Goal: Task Accomplishment & Management: Manage account settings

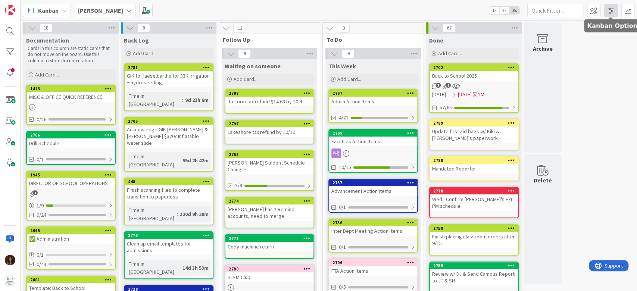
click at [610, 12] on span at bounding box center [611, 10] width 13 height 13
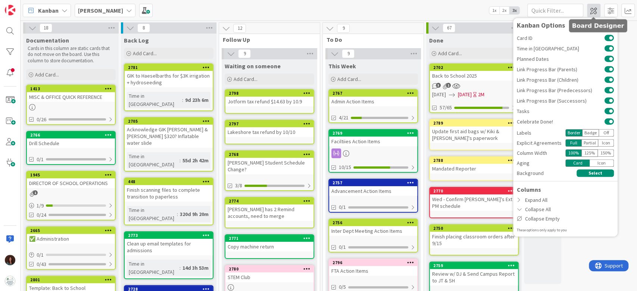
click at [591, 9] on span at bounding box center [593, 10] width 13 height 13
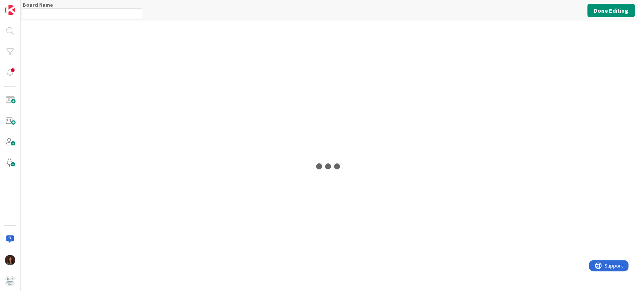
type input "[PERSON_NAME]"
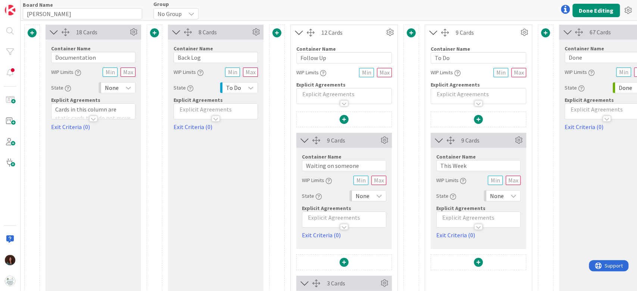
scroll to position [0, 50]
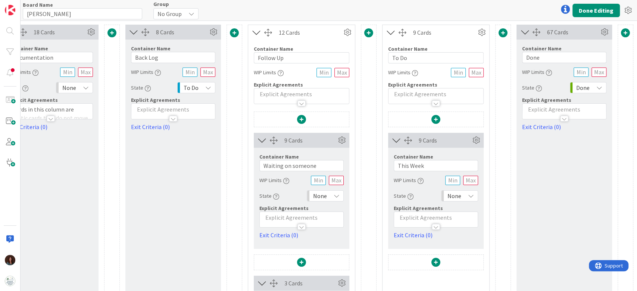
click at [364, 32] on span at bounding box center [368, 32] width 9 height 9
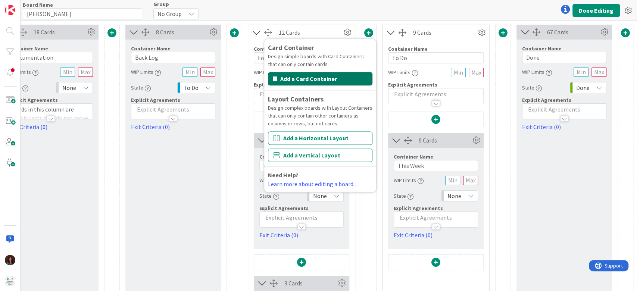
click at [333, 79] on button "Add a Card Container" at bounding box center [320, 78] width 105 height 13
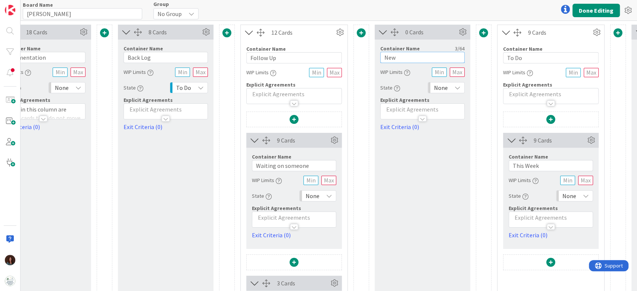
click at [401, 62] on input "New" at bounding box center [422, 57] width 84 height 11
type input "Regular Review"
click at [594, 12] on button "Done Editing" at bounding box center [596, 10] width 47 height 13
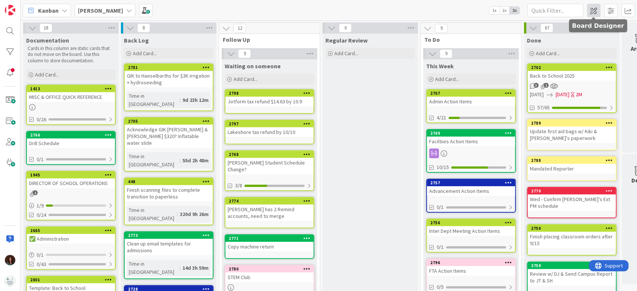
click at [598, 9] on span at bounding box center [593, 10] width 13 height 13
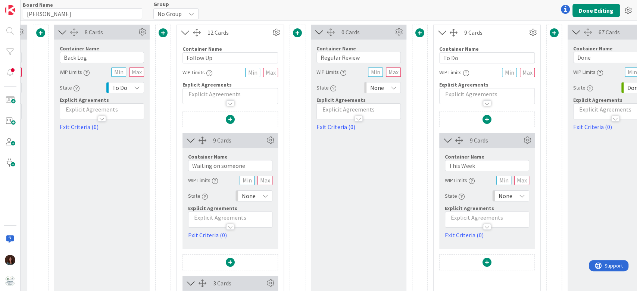
scroll to position [0, 173]
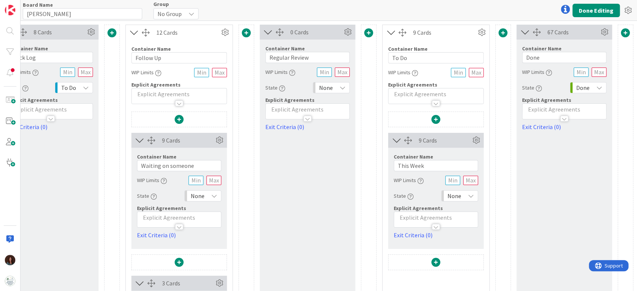
click at [432, 119] on span at bounding box center [436, 119] width 9 height 9
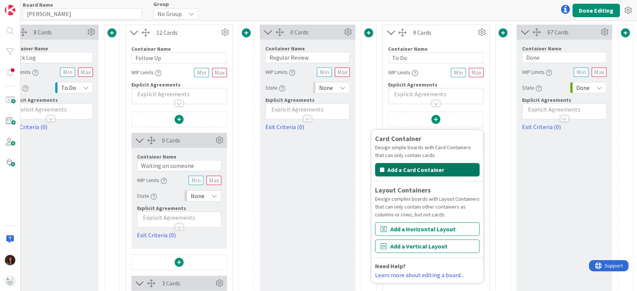
click at [427, 171] on button "Add a Card Container" at bounding box center [427, 169] width 105 height 13
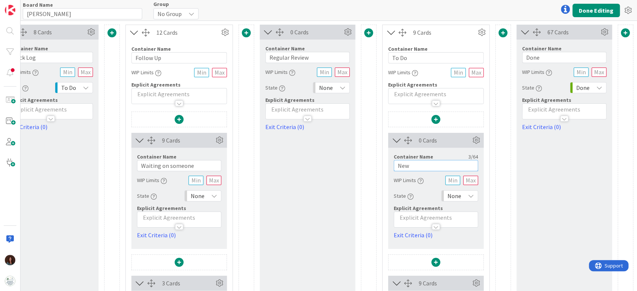
click at [427, 171] on input "New" at bounding box center [436, 165] width 84 height 11
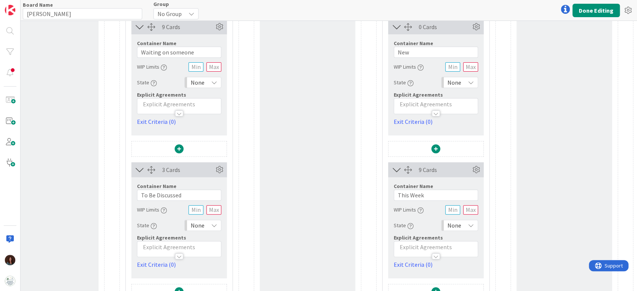
scroll to position [133, 173]
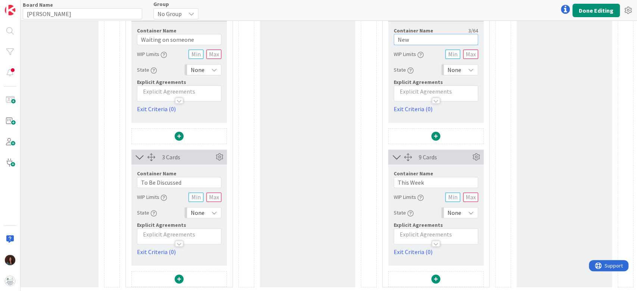
click at [419, 35] on input "New" at bounding box center [436, 39] width 84 height 11
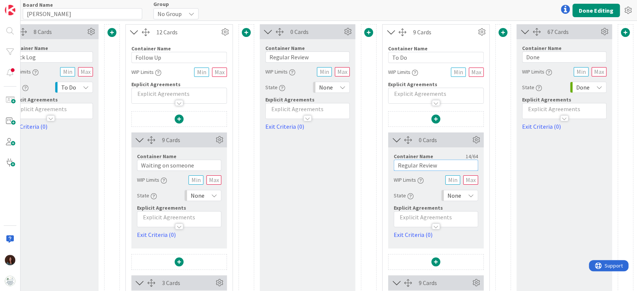
scroll to position [0, 173]
type input "Regular Review"
click at [242, 32] on span at bounding box center [246, 32] width 9 height 9
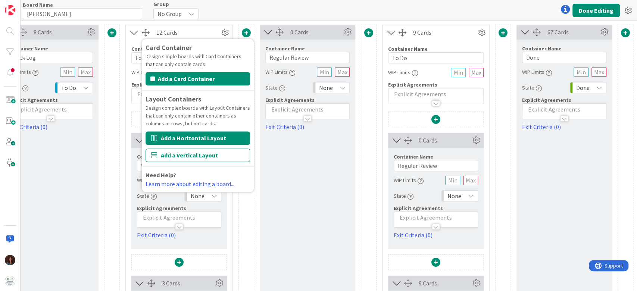
click at [220, 142] on button "Add a Horizontal Layout" at bounding box center [198, 137] width 105 height 13
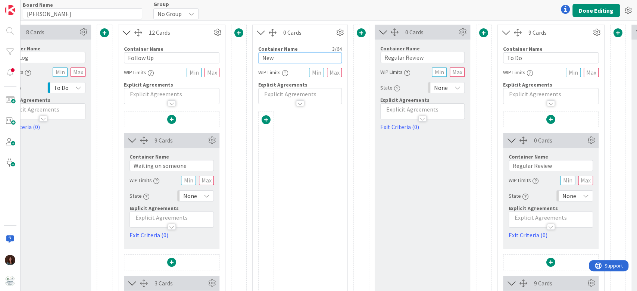
click at [323, 58] on input "New" at bounding box center [300, 57] width 84 height 11
type input "Regular Review"
click at [467, 31] on icon at bounding box center [462, 32] width 11 height 11
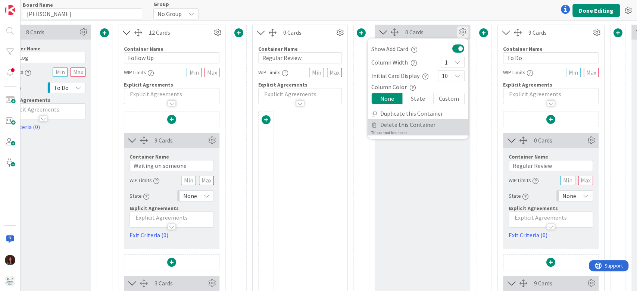
click at [422, 125] on span "Delete this Container" at bounding box center [407, 124] width 55 height 11
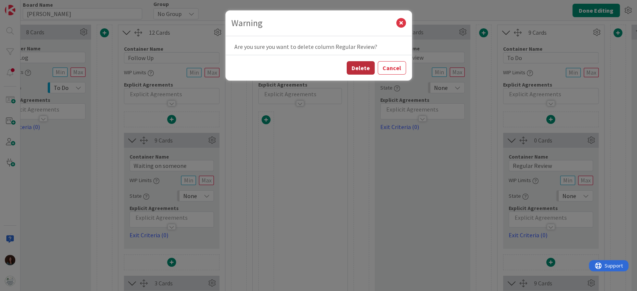
click at [363, 71] on button "Delete" at bounding box center [361, 67] width 28 height 13
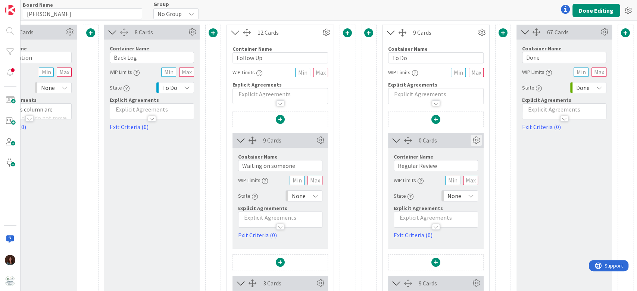
click at [471, 138] on icon at bounding box center [476, 140] width 11 height 11
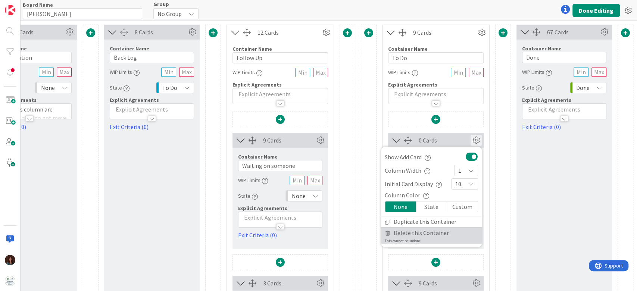
click at [435, 236] on span "Delete this Container" at bounding box center [421, 233] width 55 height 11
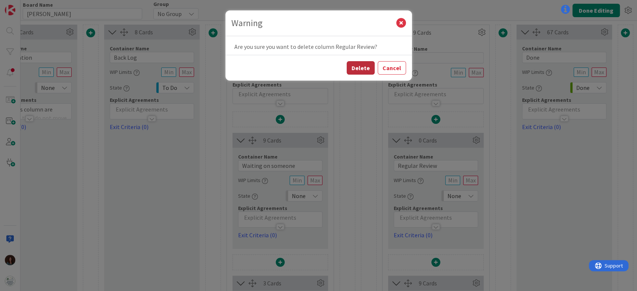
click at [371, 72] on button "Delete" at bounding box center [361, 67] width 28 height 13
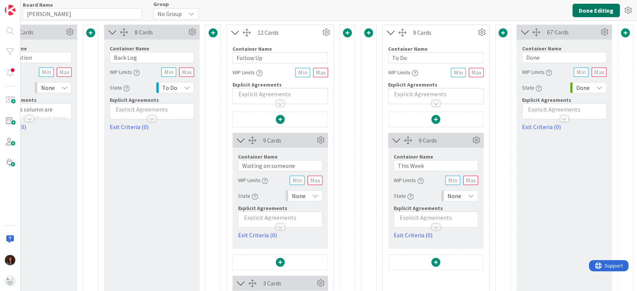
click at [593, 11] on button "Done Editing" at bounding box center [596, 10] width 47 height 13
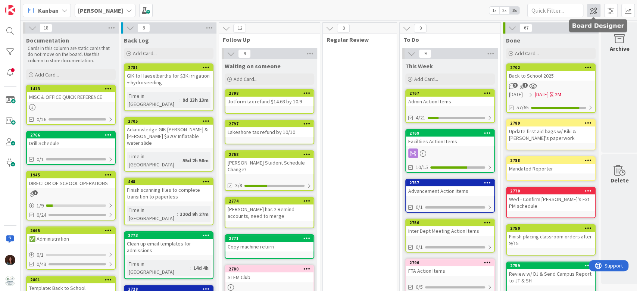
click at [589, 10] on span at bounding box center [593, 10] width 13 height 13
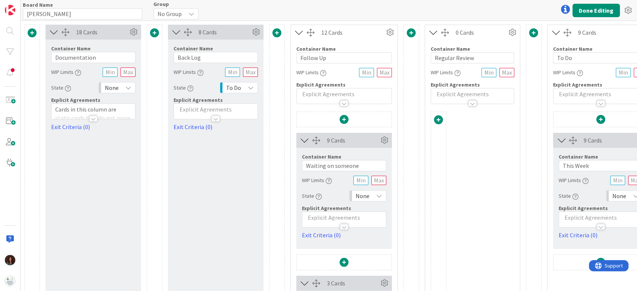
click at [441, 120] on span at bounding box center [438, 119] width 9 height 9
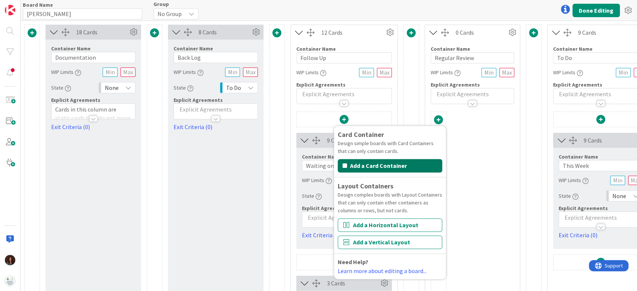
click at [403, 164] on button "Add a Card Container" at bounding box center [390, 165] width 105 height 13
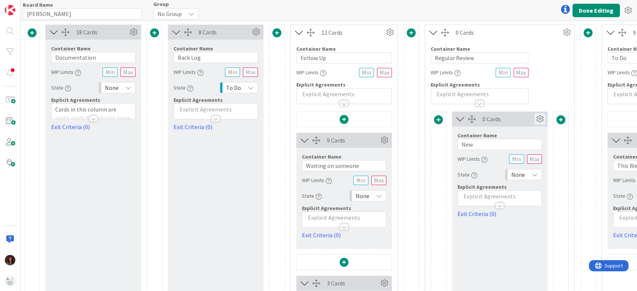
click at [540, 115] on icon at bounding box center [540, 119] width 11 height 11
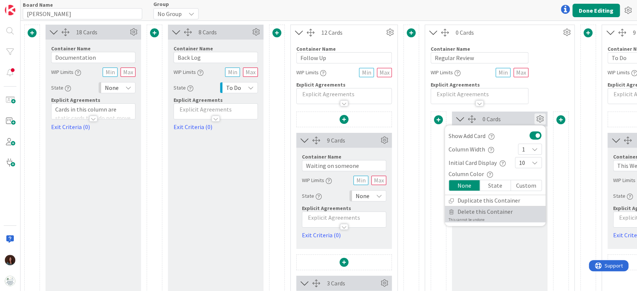
click at [499, 219] on link "Delete this Container This cannot be undone" at bounding box center [495, 214] width 101 height 16
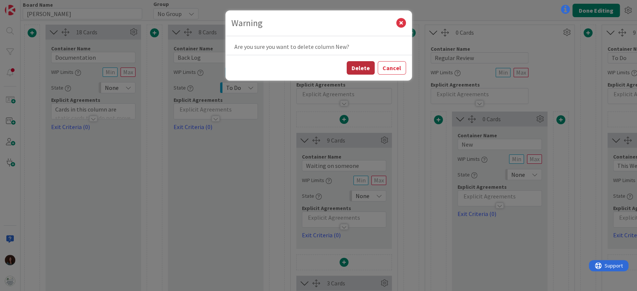
click at [368, 66] on button "Delete" at bounding box center [361, 67] width 28 height 13
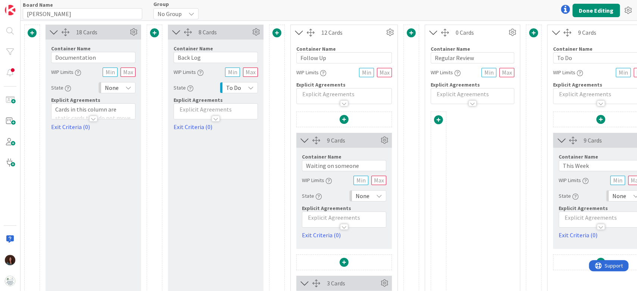
click at [412, 32] on span at bounding box center [411, 32] width 9 height 9
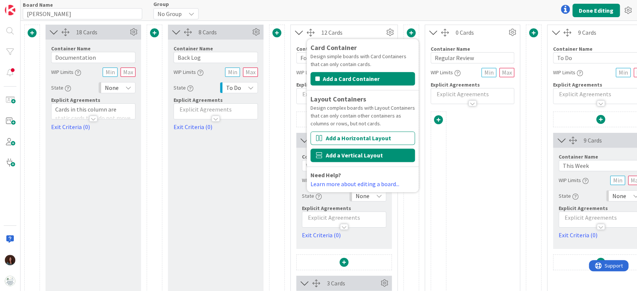
click at [364, 158] on button "Add a Vertical Layout" at bounding box center [363, 155] width 105 height 13
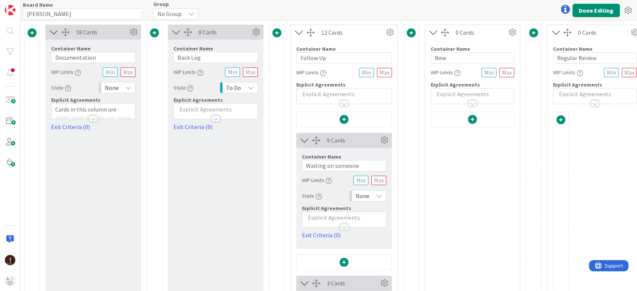
click at [469, 63] on div "Container Name 3 / 64 New WIP Limits Explicit Agreements" at bounding box center [473, 72] width 84 height 64
click at [472, 55] on input "New" at bounding box center [473, 57] width 84 height 11
type input "Regular Review"
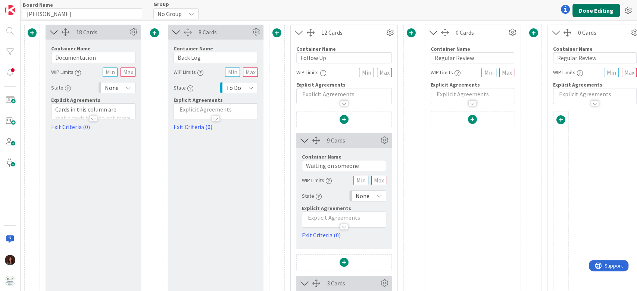
click at [591, 6] on button "Done Editing" at bounding box center [596, 10] width 47 height 13
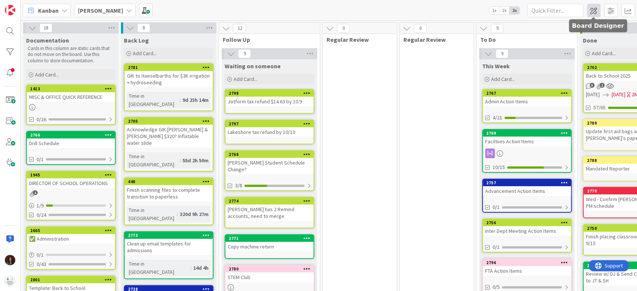
click at [593, 13] on span at bounding box center [593, 10] width 13 height 13
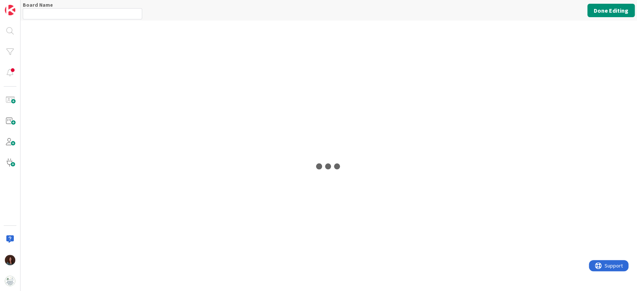
type input "[PERSON_NAME]"
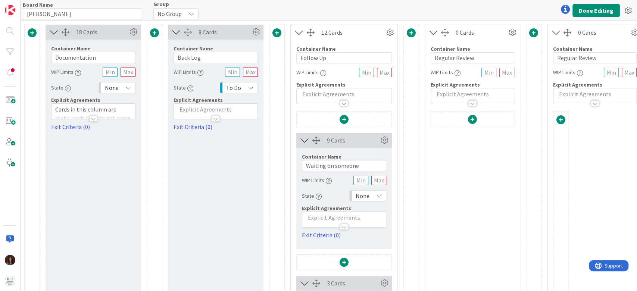
click at [474, 118] on span at bounding box center [472, 119] width 9 height 9
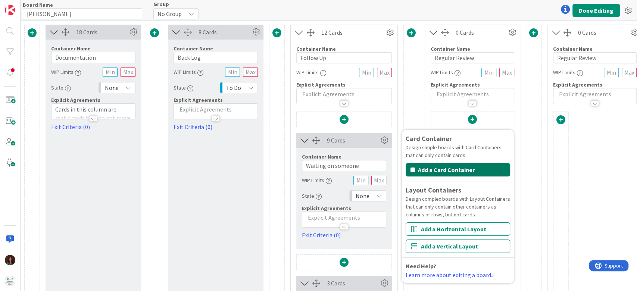
click at [448, 171] on button "Add a Card Container" at bounding box center [458, 169] width 105 height 13
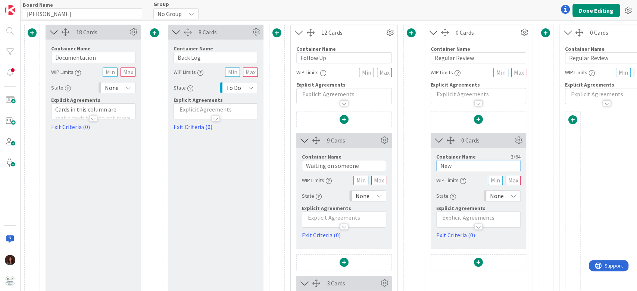
click at [456, 170] on input "New" at bounding box center [478, 165] width 84 height 11
type input "R"
type input "D"
type input "Ongoing"
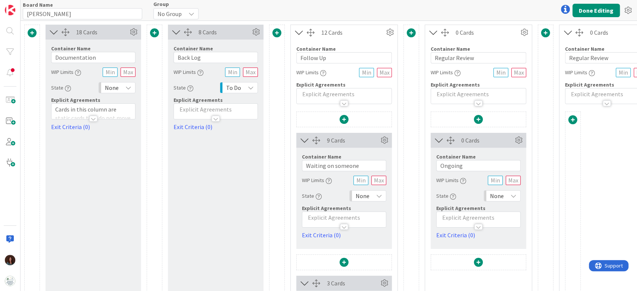
click at [584, 17] on div "Board Name 8 / 64 Rhiannon Group No Group Done Editing" at bounding box center [329, 10] width 617 height 21
click at [584, 12] on button "Done Editing" at bounding box center [596, 10] width 47 height 13
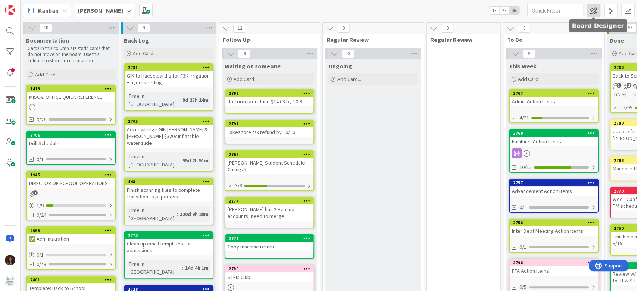
click at [594, 10] on span at bounding box center [593, 10] width 13 height 13
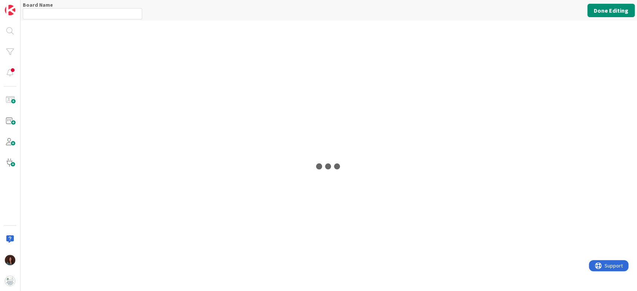
type input "[PERSON_NAME]"
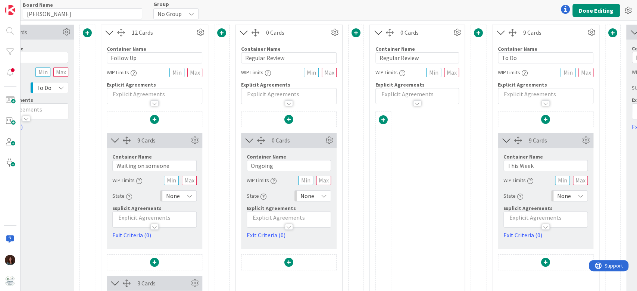
scroll to position [0, 203]
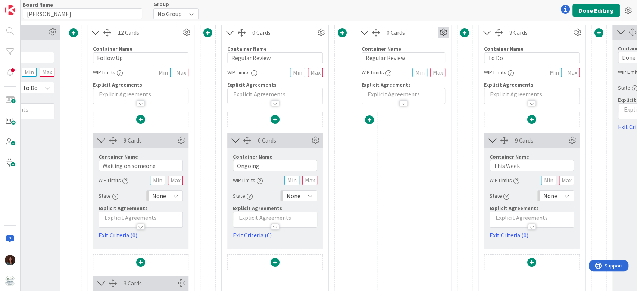
click at [442, 31] on icon at bounding box center [443, 32] width 11 height 11
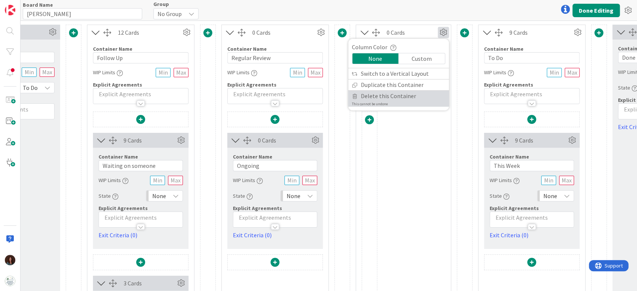
click at [401, 97] on span "Delete this Container" at bounding box center [388, 96] width 55 height 11
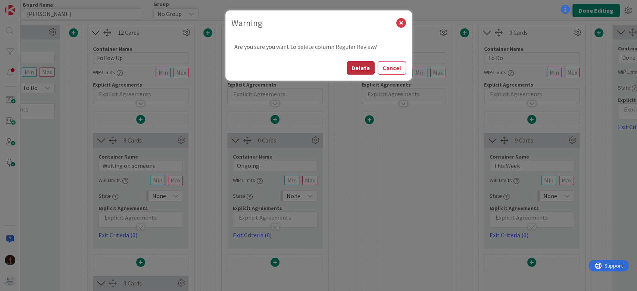
click at [365, 67] on button "Delete" at bounding box center [361, 67] width 28 height 13
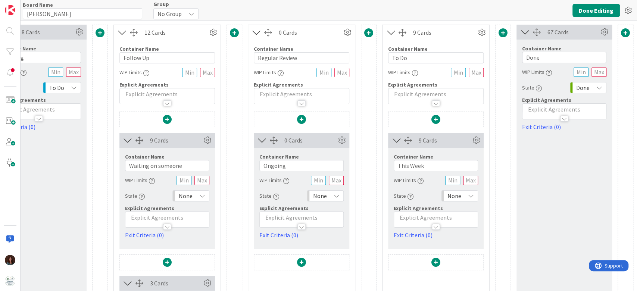
scroll to position [0, 184]
click at [586, 11] on button "Done Editing" at bounding box center [596, 10] width 47 height 13
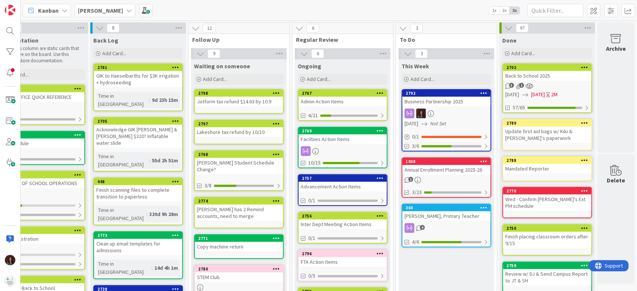
scroll to position [0, 38]
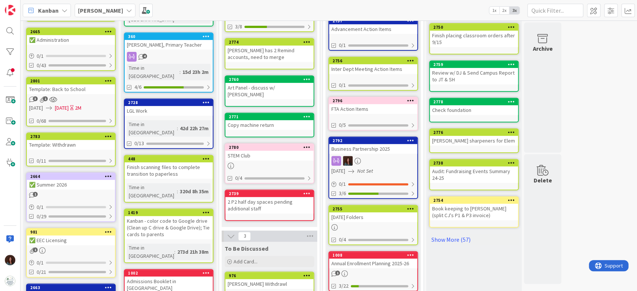
scroll to position [249, 0]
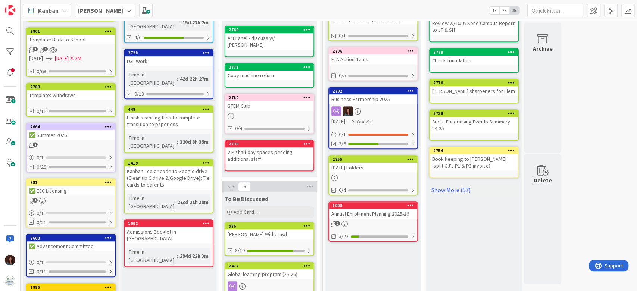
click at [376, 215] on div "Annual Enrollment Planning 2025-26" at bounding box center [373, 214] width 88 height 10
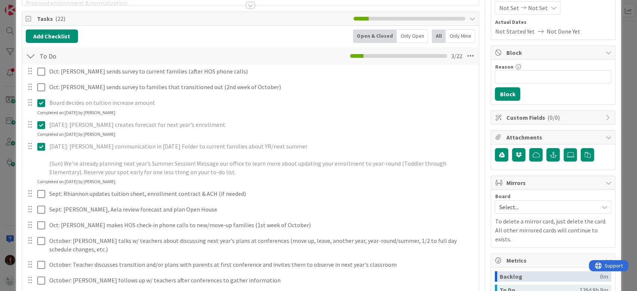
scroll to position [99, 0]
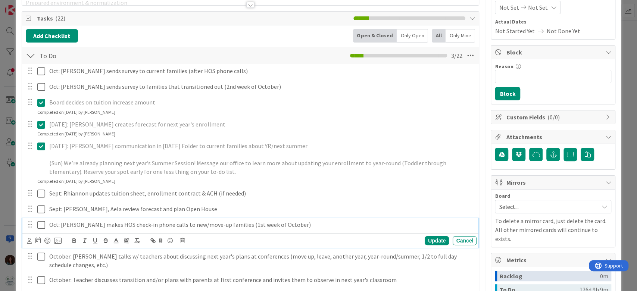
click at [99, 226] on p "Oct: Debbie makes HOS check-in phone calls to new/move-up families (1st week of…" at bounding box center [261, 225] width 425 height 9
click at [465, 240] on div "Cancel" at bounding box center [465, 240] width 24 height 9
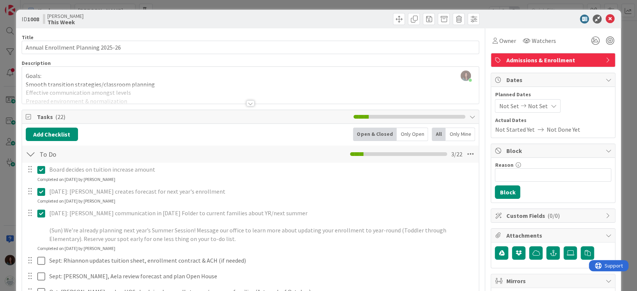
scroll to position [0, 0]
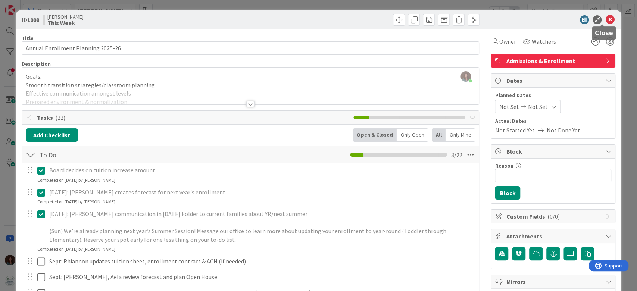
click at [606, 17] on icon at bounding box center [610, 19] width 9 height 9
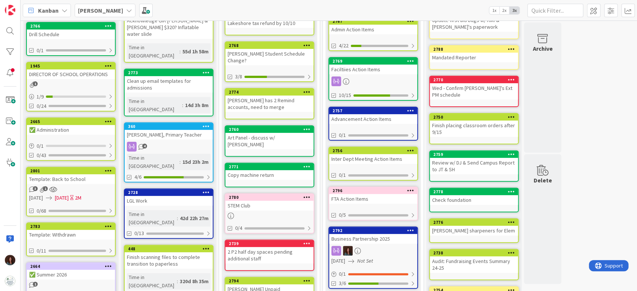
scroll to position [159, 0]
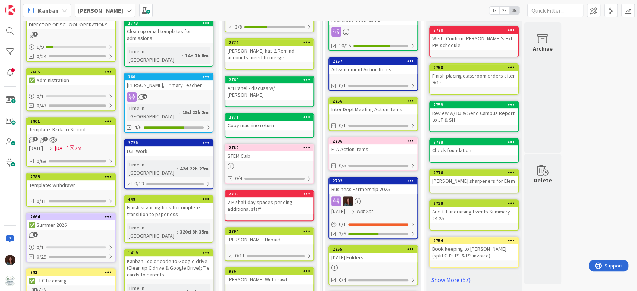
click at [167, 257] on div "Kanban - color code to Google drive (Clean up C drive & Google Drive); Tie card…" at bounding box center [169, 268] width 88 height 23
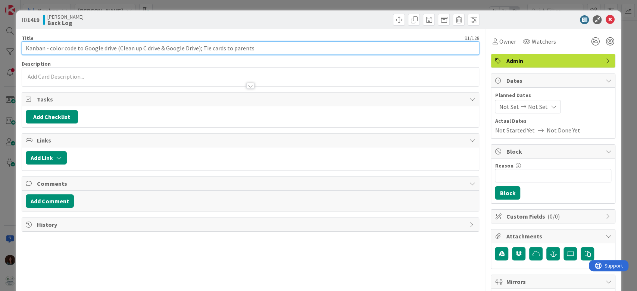
click at [26, 45] on input "Kanban - color code to Google drive (Clean up C drive & Google Drive); Tie card…" at bounding box center [251, 47] width 458 height 13
click at [133, 49] on input "Finish Kanban organization & color code to Google drive (Clean up C drive & Goo…" at bounding box center [251, 47] width 458 height 13
click at [159, 45] on input "Finish Kanban organization & color code Google drive (Clean up C drive & Google…" at bounding box center [251, 47] width 458 height 13
drag, startPoint x: 310, startPoint y: 46, endPoint x: 299, endPoint y: 46, distance: 11.2
click at [299, 46] on input "Finish Kanban organization & color code Google drive (Clean up C drive & Google…" at bounding box center [251, 47] width 458 height 13
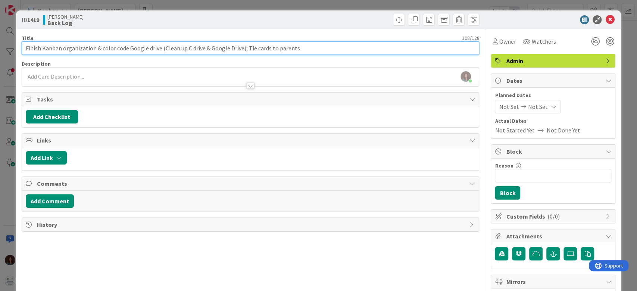
drag, startPoint x: 301, startPoint y: 46, endPoint x: 156, endPoint y: 49, distance: 144.9
click at [156, 49] on input "Finish Kanban organization & color code Google drive (Clean up C drive & Google…" at bounding box center [251, 47] width 458 height 13
type input "Finish Kanban organization & color code Google drive to match"
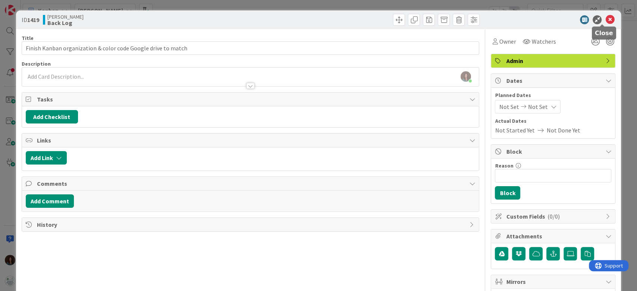
click at [606, 18] on icon at bounding box center [610, 19] width 9 height 9
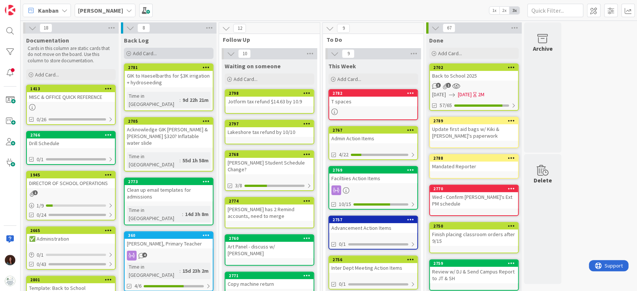
click at [172, 49] on div "Add Card..." at bounding box center [169, 53] width 90 height 11
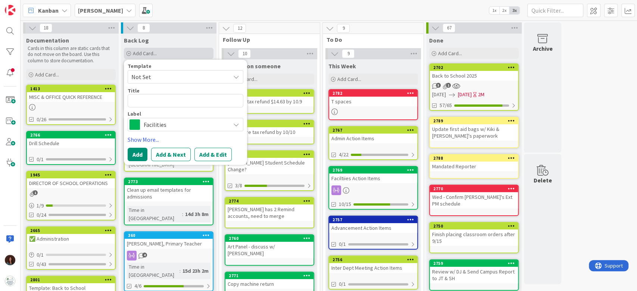
type textarea "x"
type textarea "(Clean up C drive & Google Drive); Tie cards to parents"
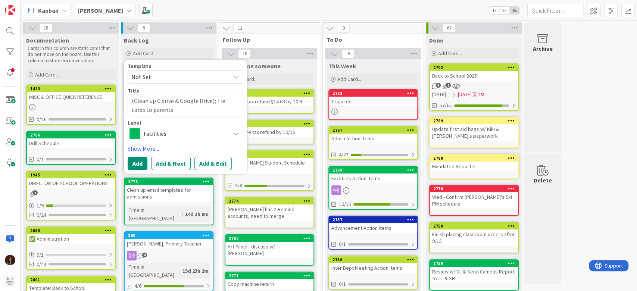
click at [134, 99] on textarea "(Clean up C drive & Google Drive); Tie cards to parents" at bounding box center [186, 105] width 116 height 22
type textarea "x"
type textarea "(=Clean up C drive & Google Drive); Tie cards to parents"
type textarea "x"
type textarea "(Clean up C drive & Google Drive); Tie cards to parents"
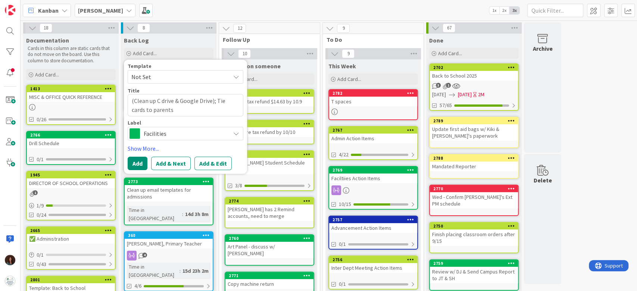
type textarea "x"
type textarea "Clean up C drive & Google Drive); Tie cards to parents"
type textarea "x"
type textarea "Clean up C drive & Google Drive); Tie cards to parents"
click at [181, 113] on textarea "Clean up C drive & Google Drive); Tie cards to parents" at bounding box center [186, 105] width 116 height 22
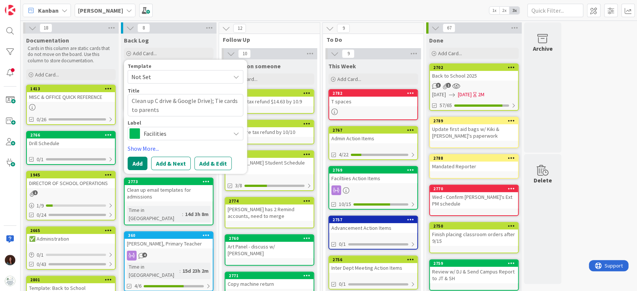
click at [212, 98] on textarea "Clean up C drive & Google Drive); Tie cards to parents" at bounding box center [186, 105] width 116 height 22
type textarea "x"
type textarea "Clean up C drive & Google Drive; Tie cards to parents"
drag, startPoint x: 213, startPoint y: 112, endPoint x: 210, endPoint y: 103, distance: 9.1
click at [210, 103] on textarea "Clean up C drive & Google Drive; Tie cards to parents" at bounding box center [186, 105] width 116 height 22
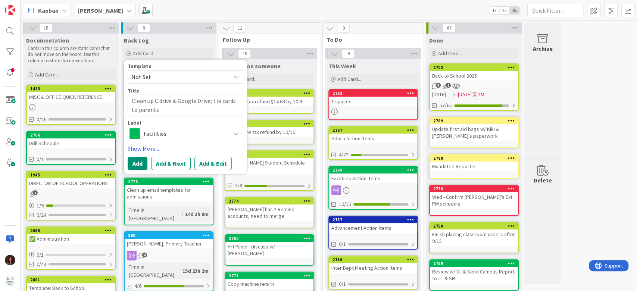
type textarea "x"
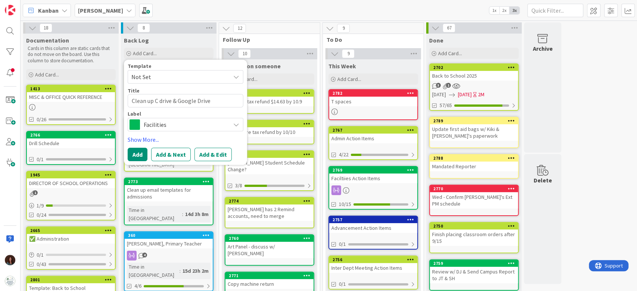
type textarea "Clean up C drive & Google Drive"
click at [144, 123] on span "Facilities" at bounding box center [185, 124] width 83 height 10
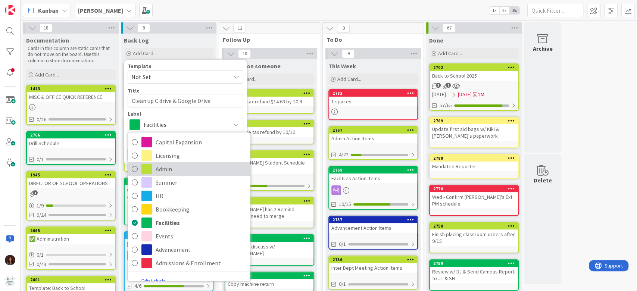
drag, startPoint x: 160, startPoint y: 169, endPoint x: 157, endPoint y: 162, distance: 8.0
click at [161, 169] on span "Admin" at bounding box center [201, 169] width 91 height 11
type textarea "x"
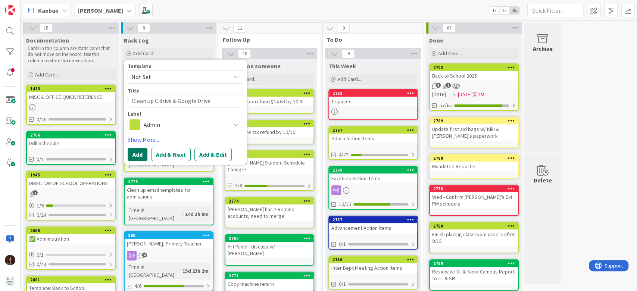
click at [137, 154] on button "Add" at bounding box center [138, 154] width 20 height 13
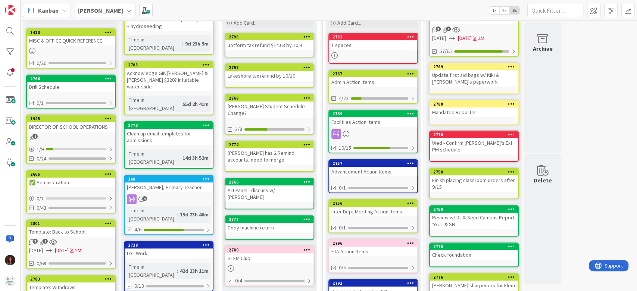
scroll to position [99, 0]
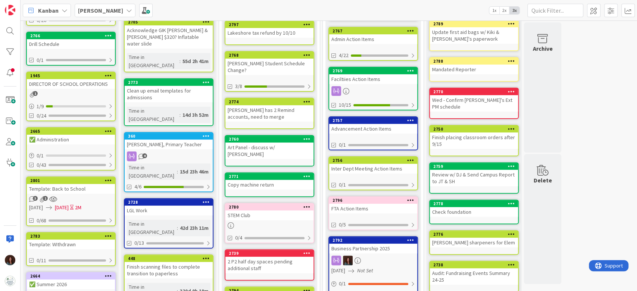
click at [176, 140] on div "[PERSON_NAME], Primary Teacher" at bounding box center [169, 145] width 88 height 10
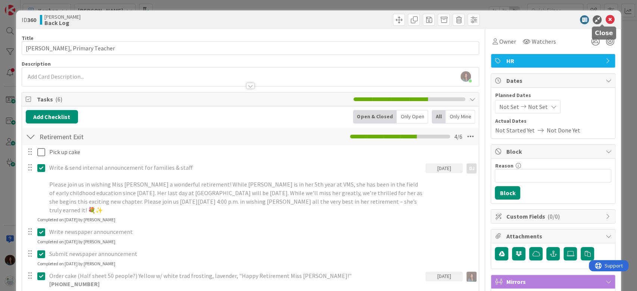
click at [606, 19] on icon at bounding box center [610, 19] width 9 height 9
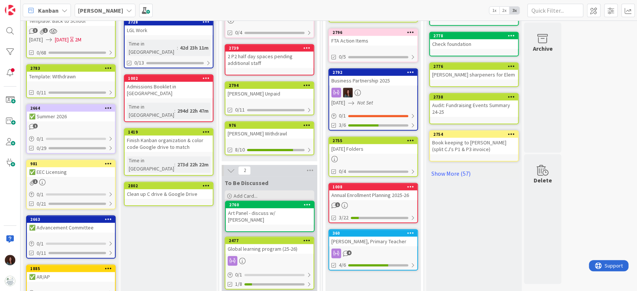
scroll to position [271, 0]
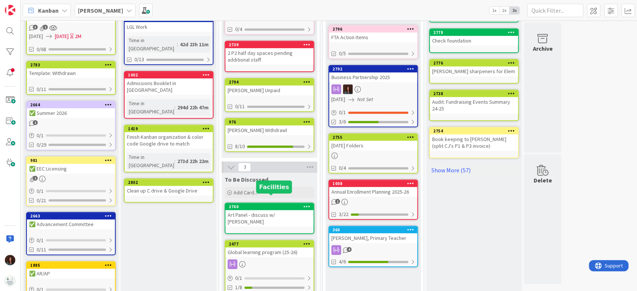
click at [262, 210] on div "Art Panel - discuss w/ [PERSON_NAME]" at bounding box center [270, 218] width 88 height 16
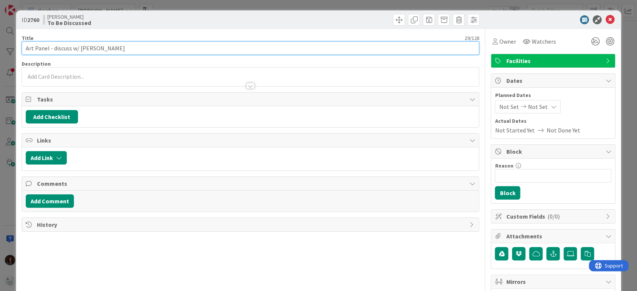
drag, startPoint x: 102, startPoint y: 47, endPoint x: 49, endPoint y: 47, distance: 53.8
click at [49, 47] on input "Art Panel - discuss w/ [PERSON_NAME]" at bounding box center [251, 47] width 458 height 13
click at [26, 48] on input "Art Panel" at bounding box center [251, 47] width 458 height 13
type input "Toddler Art Panel"
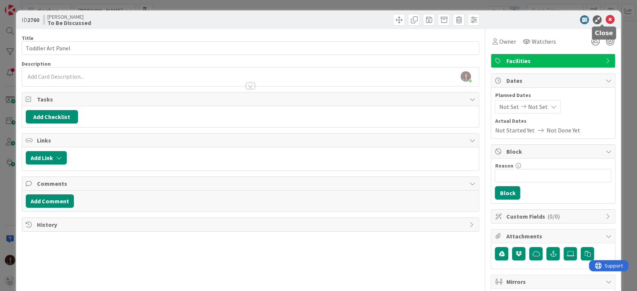
click at [606, 19] on icon at bounding box center [610, 19] width 9 height 9
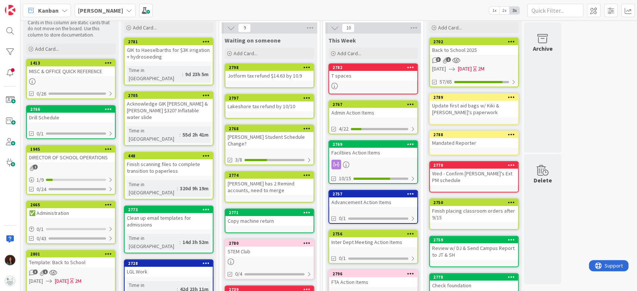
scroll to position [22, 0]
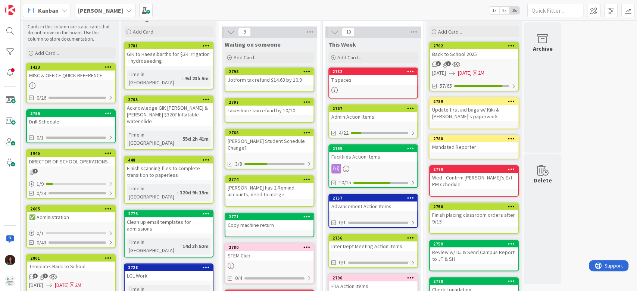
click at [387, 114] on div "Admin Action Items" at bounding box center [373, 117] width 88 height 10
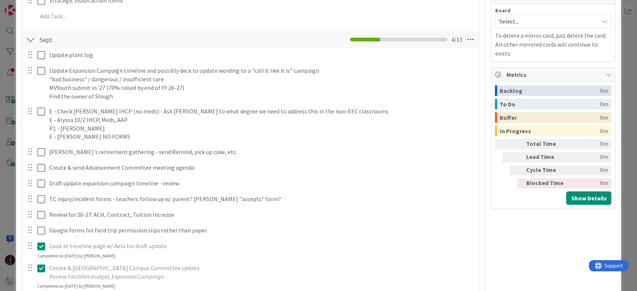
scroll to position [299, 0]
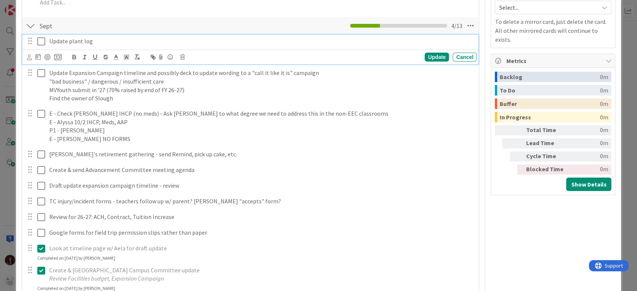
click at [44, 38] on icon at bounding box center [41, 41] width 8 height 9
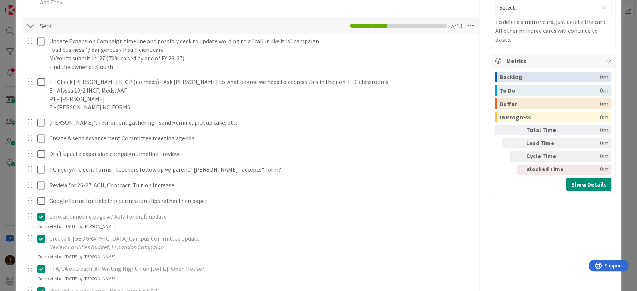
scroll to position [297, 0]
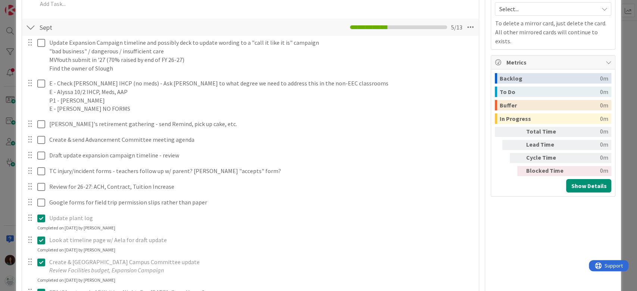
click at [87, 221] on p "Update plant log" at bounding box center [261, 218] width 425 height 9
click at [44, 219] on icon at bounding box center [41, 218] width 8 height 9
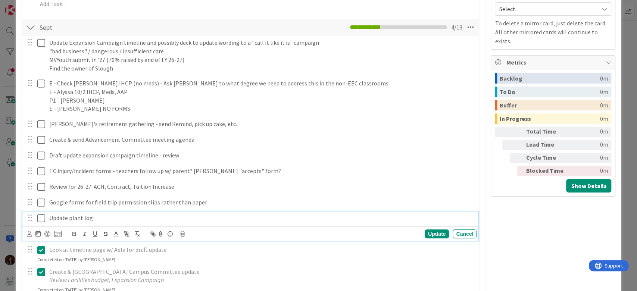
click at [84, 214] on p "Update plant log" at bounding box center [261, 218] width 425 height 9
click at [184, 232] on icon at bounding box center [182, 234] width 4 height 5
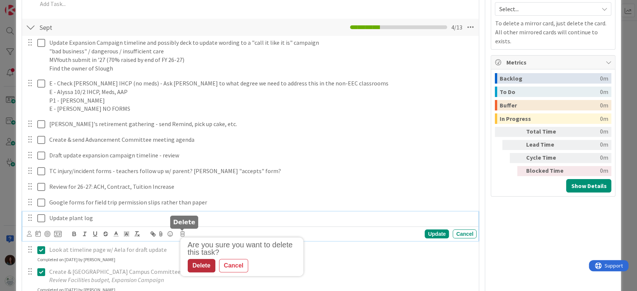
click at [209, 267] on div "Delete" at bounding box center [202, 265] width 28 height 13
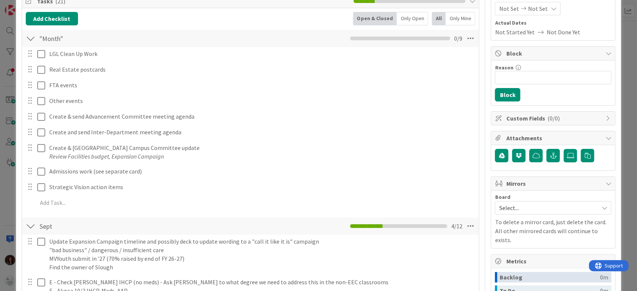
scroll to position [0, 0]
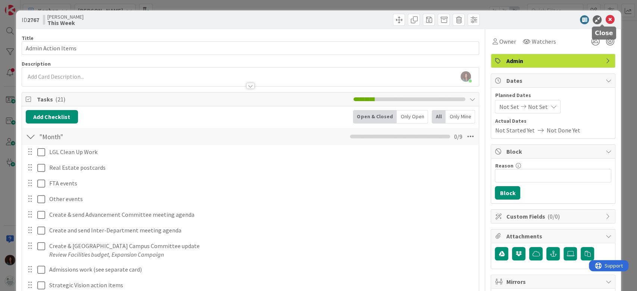
click at [606, 19] on icon at bounding box center [610, 19] width 9 height 9
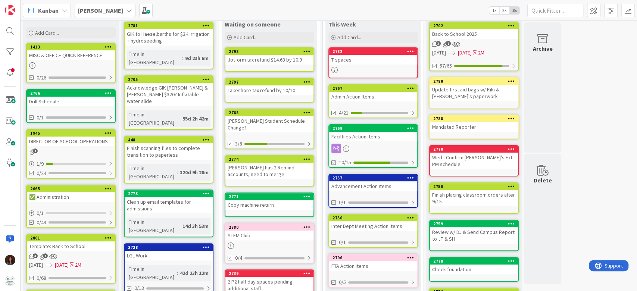
scroll to position [22, 0]
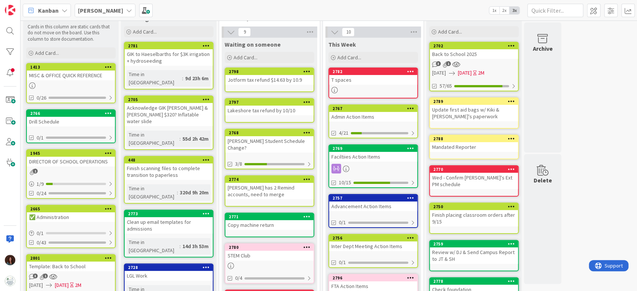
click at [370, 79] on div "T spaces" at bounding box center [373, 80] width 88 height 10
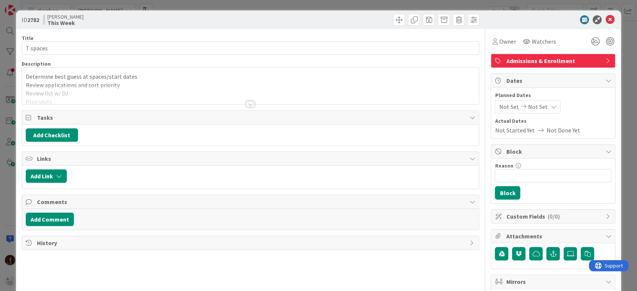
click at [249, 102] on div at bounding box center [250, 104] width 8 height 6
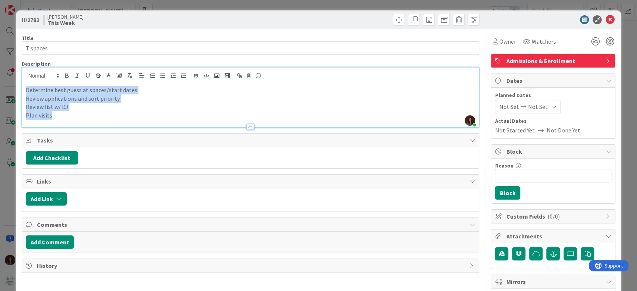
drag, startPoint x: 63, startPoint y: 117, endPoint x: 15, endPoint y: 86, distance: 57.0
click at [15, 86] on div "ID 2782 Rhiannon This Week Title 8 / 128 T spaces Description Rhiannon Fernande…" at bounding box center [318, 145] width 637 height 291
copy div "Determine best guess at spaces/start dates Review applications and sort priorit…"
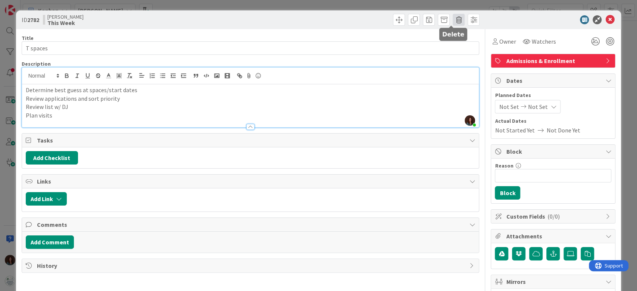
drag, startPoint x: 450, startPoint y: 19, endPoint x: 447, endPoint y: 24, distance: 4.9
click at [453, 19] on span at bounding box center [459, 20] width 12 height 12
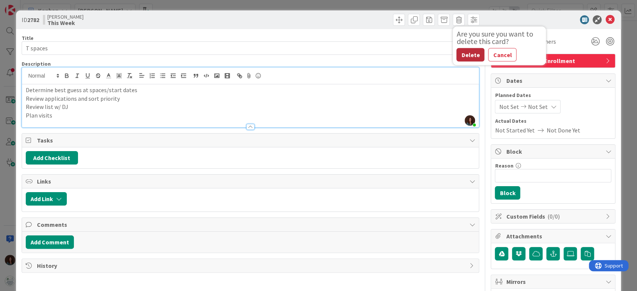
click at [462, 53] on button "Delete" at bounding box center [471, 54] width 28 height 13
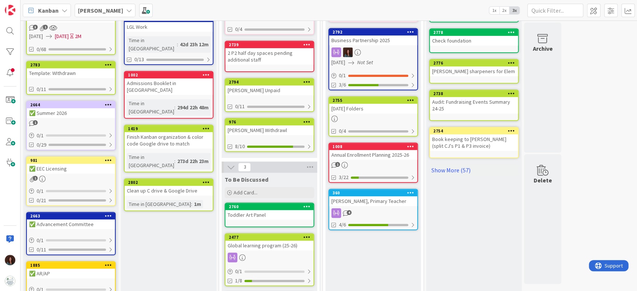
click at [381, 157] on div "Annual Enrollment Planning 2025-26" at bounding box center [373, 155] width 88 height 10
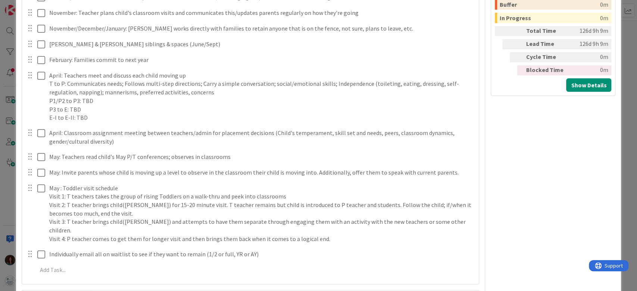
scroll to position [550, 0]
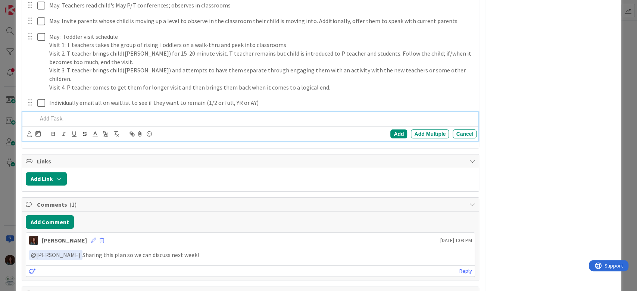
click at [74, 114] on p at bounding box center [255, 118] width 437 height 9
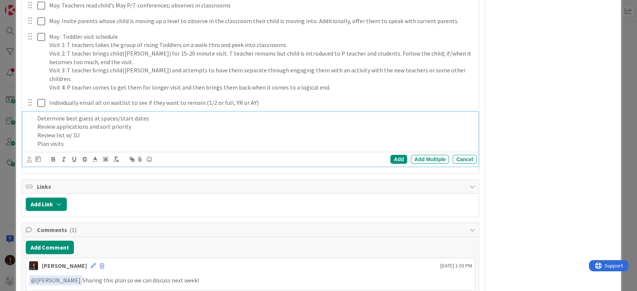
click at [38, 114] on p "Determine best guess at spaces/start dates" at bounding box center [255, 118] width 437 height 9
click at [98, 114] on p "Determine best guess at spaces/start dates" at bounding box center [255, 118] width 437 height 9
drag, startPoint x: 138, startPoint y: 108, endPoint x: 235, endPoint y: 246, distance: 168.9
click at [138, 114] on p "Determine best guess at Toddler spaces/start dates" at bounding box center [255, 118] width 437 height 9
click at [90, 131] on p "Review list w/ DJ" at bounding box center [255, 135] width 437 height 9
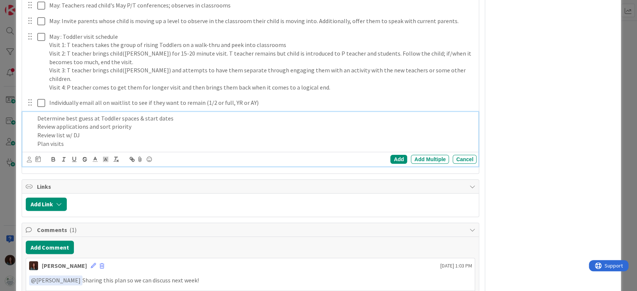
drag, startPoint x: 128, startPoint y: 120, endPoint x: 170, endPoint y: 169, distance: 64.4
click at [128, 122] on p "Review applications and sort priority" at bounding box center [255, 126] width 437 height 9
click at [88, 122] on p "Review applications and sort priority" at bounding box center [255, 126] width 437 height 9
click at [137, 122] on p "Review applications and sort priority" at bounding box center [255, 126] width 437 height 9
click at [100, 131] on p "Review list w/ DJ" at bounding box center [255, 135] width 437 height 9
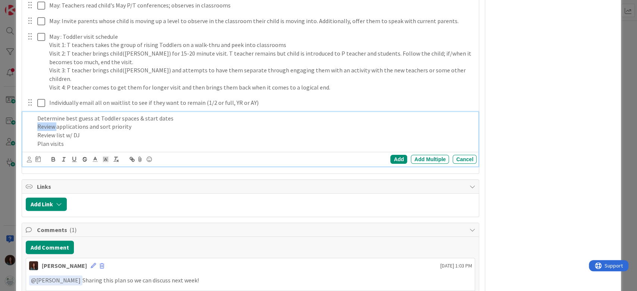
drag, startPoint x: 56, startPoint y: 118, endPoint x: 22, endPoint y: 118, distance: 33.6
click at [22, 118] on div "Determine best guess at Toddler spaces & start dates Review applications and so…" at bounding box center [250, 139] width 457 height 55
drag, startPoint x: 103, startPoint y: 118, endPoint x: 92, endPoint y: 117, distance: 11.2
click at [92, 122] on p "Sort applications and sort priority" at bounding box center [255, 126] width 437 height 9
click at [127, 122] on p "Sort applications and mark priority" at bounding box center [255, 126] width 437 height 9
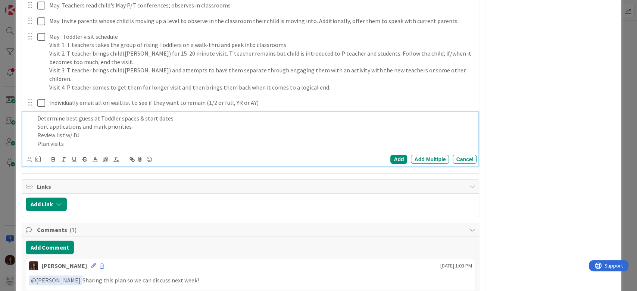
click at [90, 139] on div "Determine best guess at Toddler spaces & start dates Sort applications and mark…" at bounding box center [255, 131] width 443 height 38
click at [391, 155] on div "Add" at bounding box center [399, 159] width 17 height 9
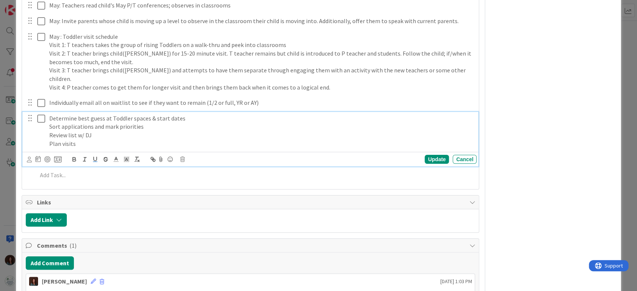
drag, startPoint x: 49, startPoint y: 109, endPoint x: 93, endPoint y: 151, distance: 60.7
click at [49, 114] on p "Determine best guess at Toddler spaces & start dates" at bounding box center [261, 118] width 425 height 9
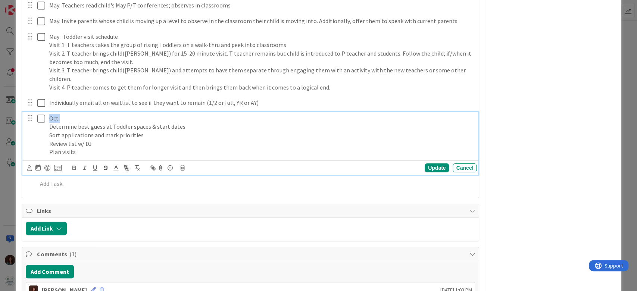
drag, startPoint x: 62, startPoint y: 108, endPoint x: 11, endPoint y: 110, distance: 50.8
click at [11, 109] on div "ID 1008 Rhiannon This Week Title 34 / 128 Annual Enrollment Planning 2025-26 De…" at bounding box center [318, 145] width 637 height 291
drag, startPoint x: 11, startPoint y: 107, endPoint x: 17, endPoint y: 107, distance: 5.6
click at [12, 107] on div "ID 1008 Rhiannon This Week Title 34 / 128 Annual Enrollment Planning 2025-26 De…" at bounding box center [318, 145] width 637 height 291
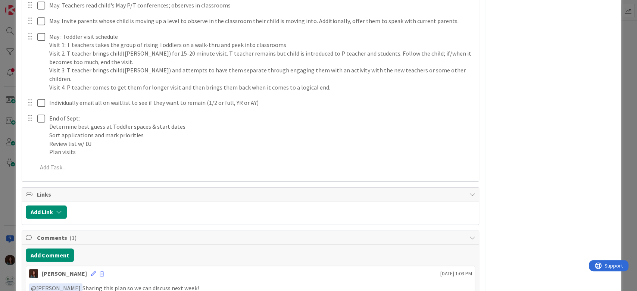
click at [45, 117] on div at bounding box center [35, 135] width 21 height 47
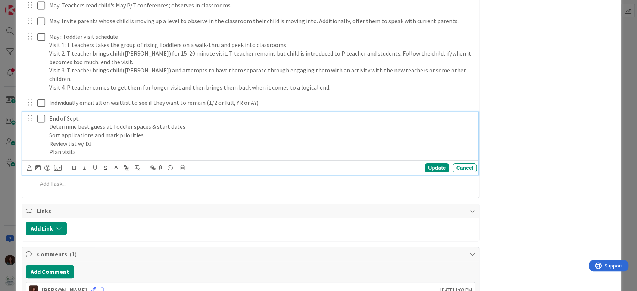
click at [50, 122] on p "Determine best guess at Toddler spaces & start dates" at bounding box center [261, 126] width 425 height 9
click at [427, 164] on div "Update" at bounding box center [437, 168] width 24 height 9
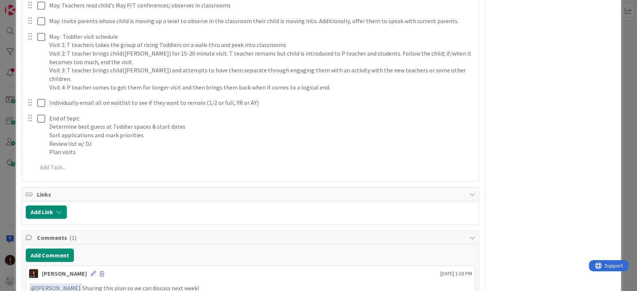
scroll to position [450, 0]
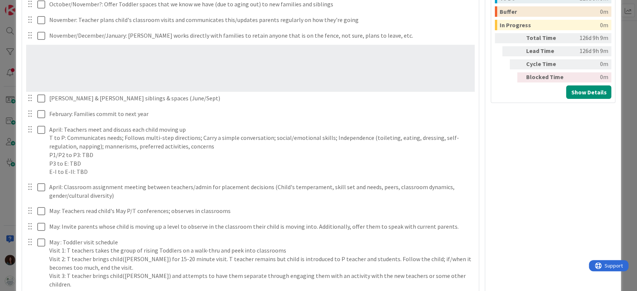
click at [28, 38] on div "Board decides on tuition increase amount Update Cancel Completed on 09/04/2025 …" at bounding box center [251, 53] width 450 height 561
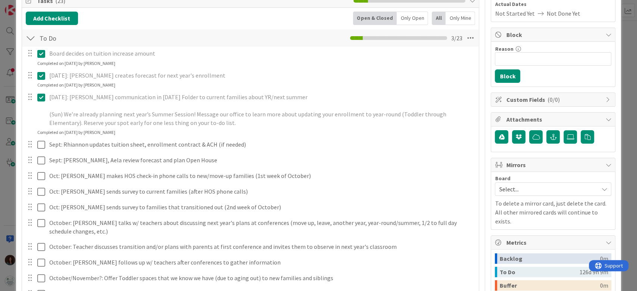
scroll to position [0, 0]
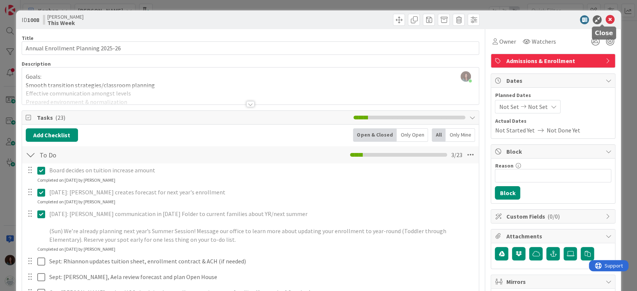
click at [606, 21] on icon at bounding box center [610, 19] width 9 height 9
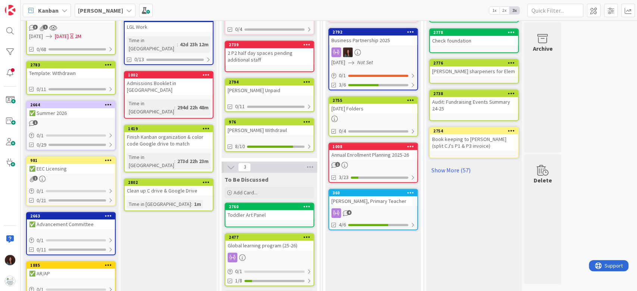
click at [352, 154] on div "Annual Enrollment Planning 2025-26" at bounding box center [373, 155] width 88 height 10
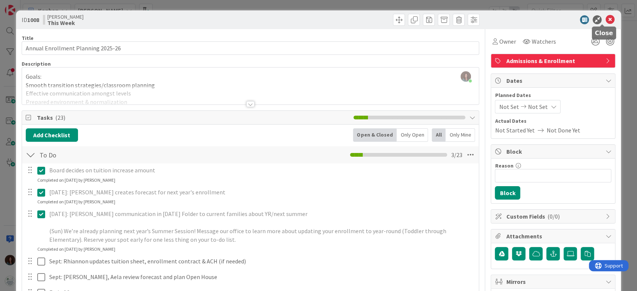
click at [606, 19] on icon at bounding box center [610, 19] width 9 height 9
